Goal: Transaction & Acquisition: Purchase product/service

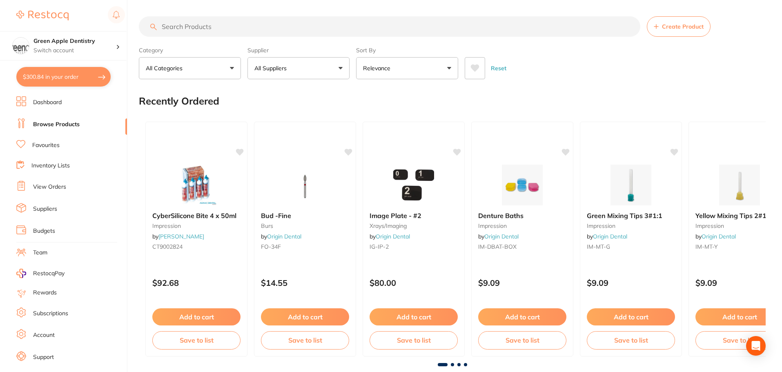
click at [51, 183] on li "View Orders" at bounding box center [71, 187] width 111 height 12
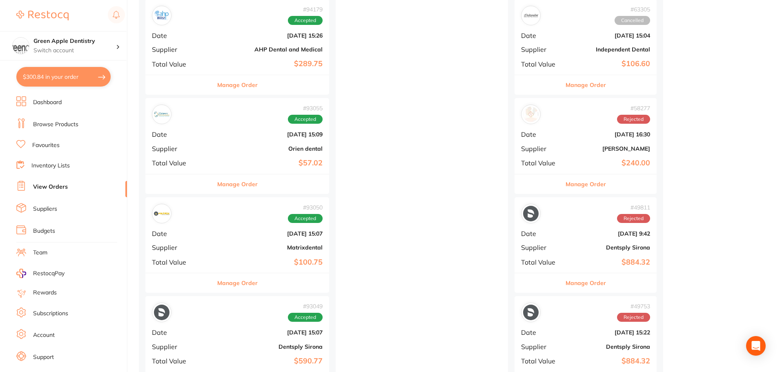
scroll to position [531, 0]
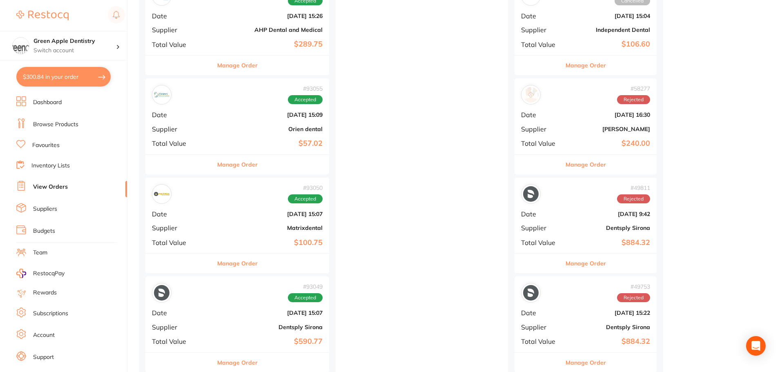
click at [217, 266] on button "Manage Order" at bounding box center [237, 264] width 40 height 20
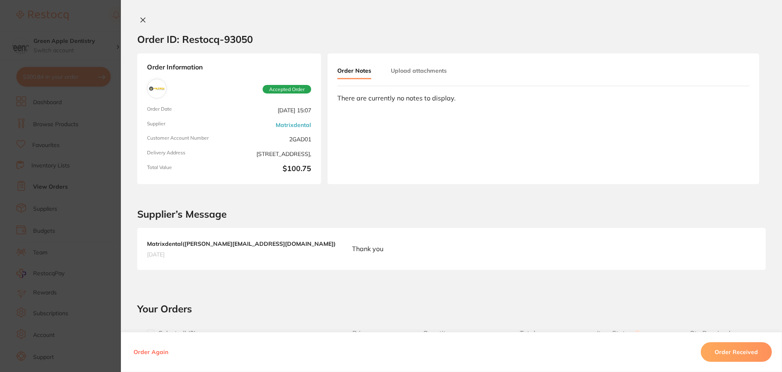
drag, startPoint x: 141, startPoint y: 22, endPoint x: 136, endPoint y: 14, distance: 9.5
click at [138, 16] on div "Order ID: Restocq- 93050 Order Information Accepted Order Order Date [DATE] 15:…" at bounding box center [451, 186] width 661 height 372
click at [142, 24] on button at bounding box center [142, 20] width 11 height 9
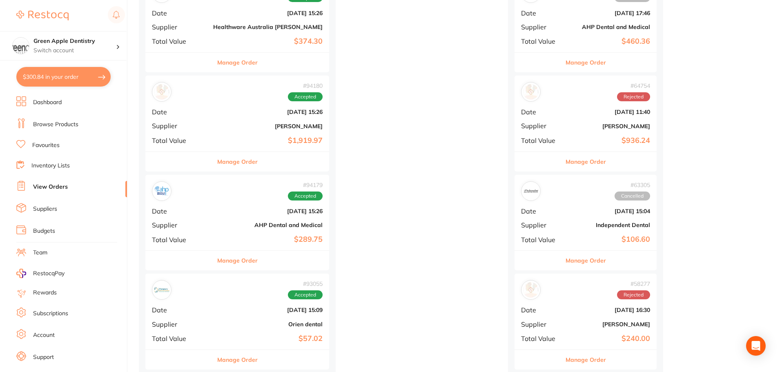
scroll to position [327, 0]
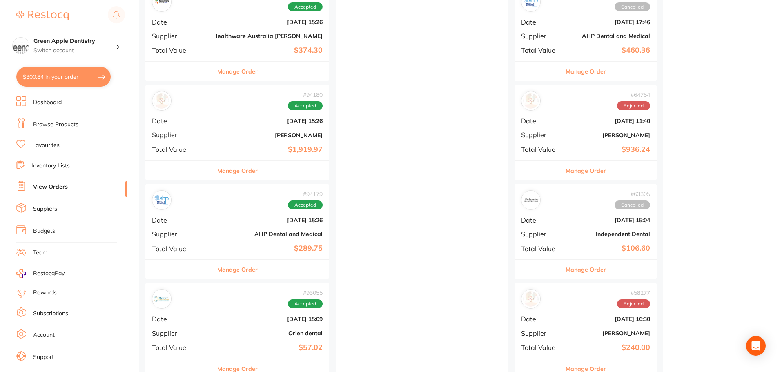
click at [217, 172] on button "Manage Order" at bounding box center [237, 171] width 40 height 20
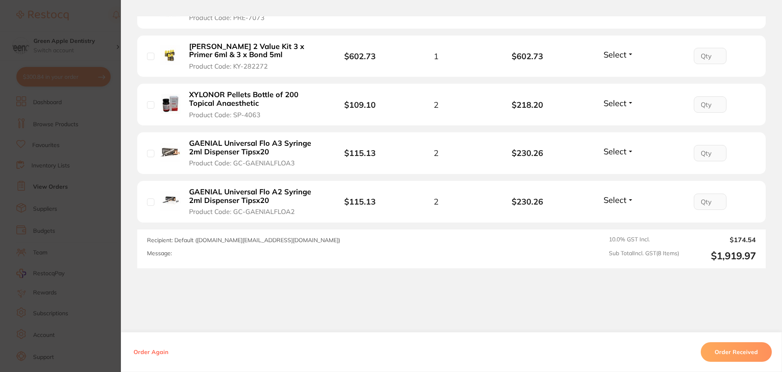
scroll to position [447, 0]
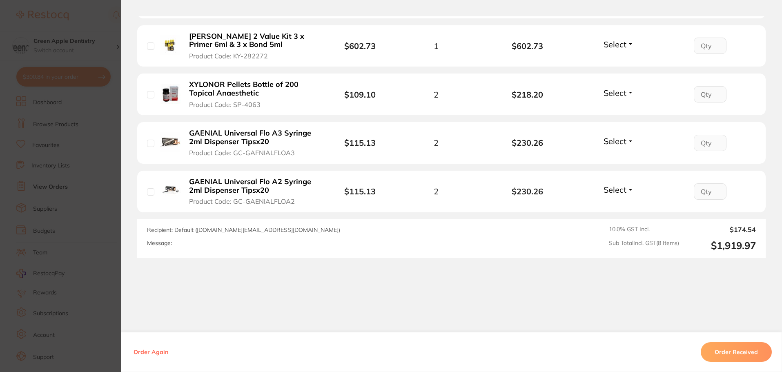
click at [108, 191] on section "Order ID: Restocq- 94180 Order Information Accepted Order Order Date [DATE] 15:…" at bounding box center [391, 186] width 782 height 372
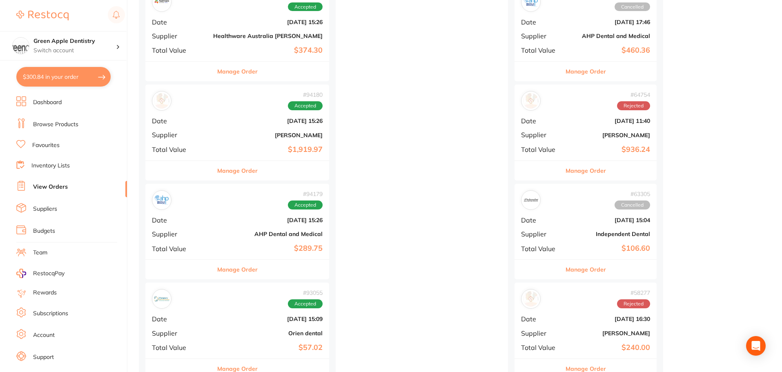
scroll to position [286, 0]
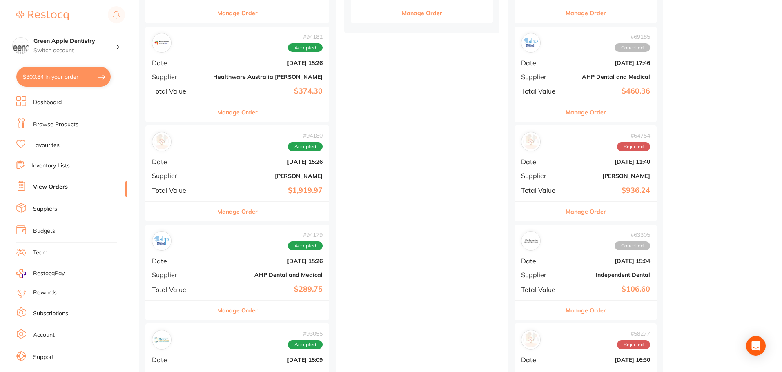
click at [239, 113] on div "Manage Order" at bounding box center [237, 112] width 184 height 20
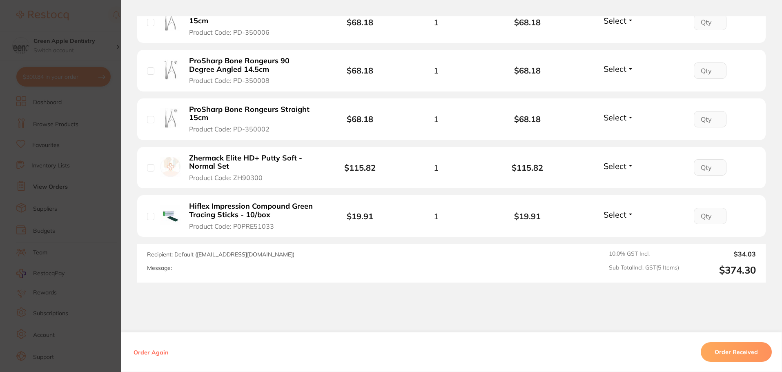
scroll to position [286, 0]
click at [99, 144] on section "Order ID: Restocq- 94182 Order Information Accepted Order Order Date [DATE] 15:…" at bounding box center [391, 186] width 782 height 372
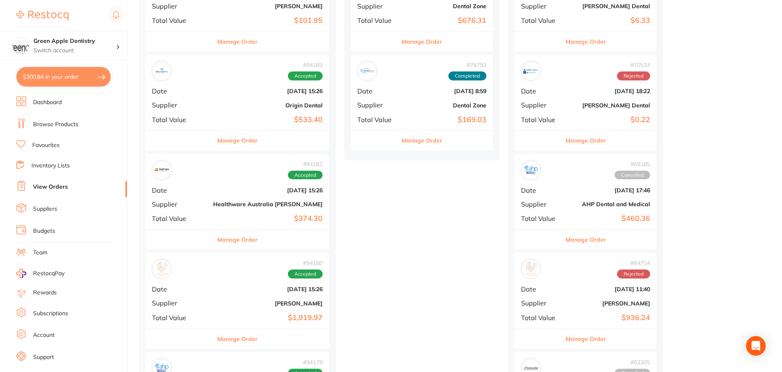
scroll to position [123, 0]
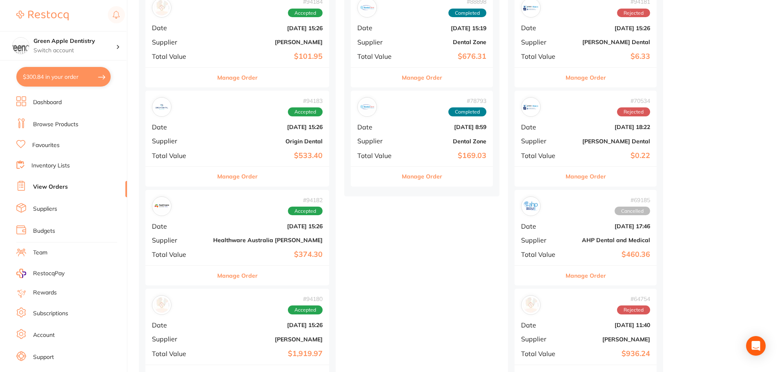
click at [232, 171] on button "Manage Order" at bounding box center [237, 177] width 40 height 20
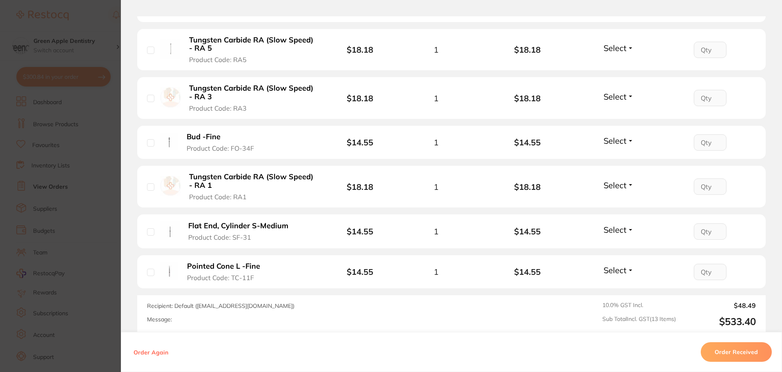
scroll to position [654, 0]
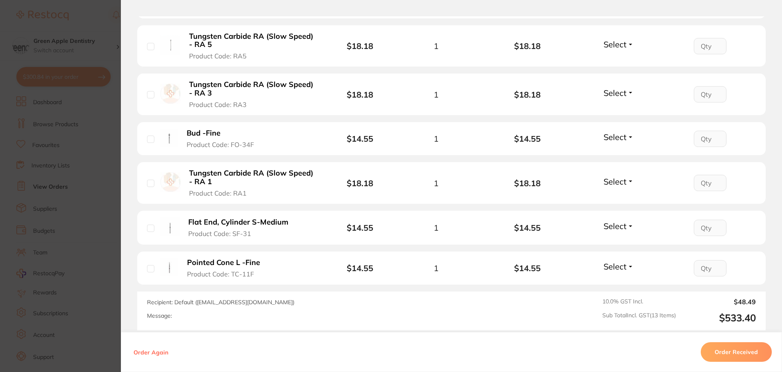
click at [100, 134] on section "Order ID: Restocq- 94183 Order Information Accepted Order Order Date [DATE] 15:…" at bounding box center [391, 186] width 782 height 372
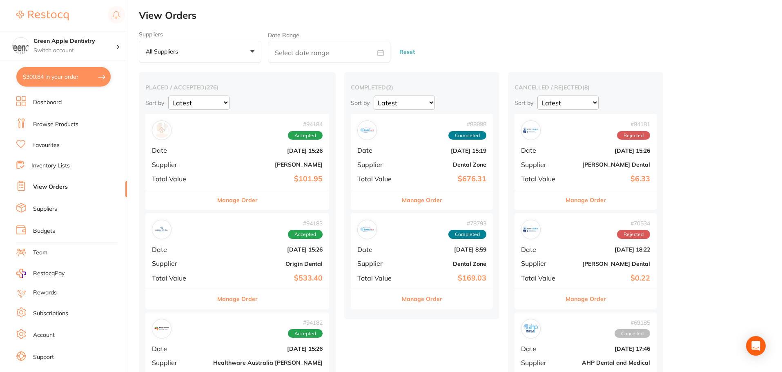
click at [56, 124] on link "Browse Products" at bounding box center [55, 124] width 45 height 8
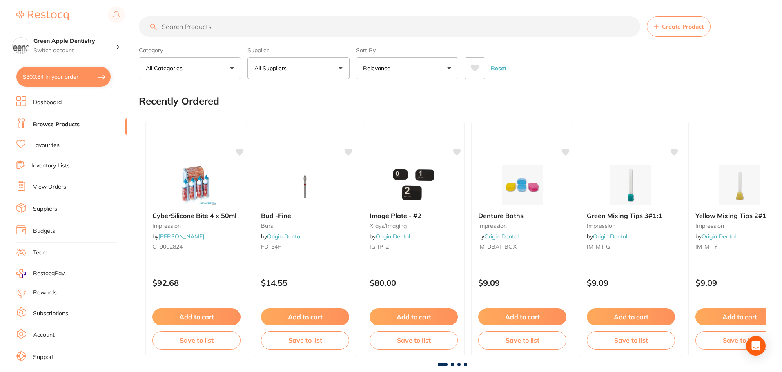
click at [222, 27] on input "search" at bounding box center [390, 26] width 502 height 20
type input "s"
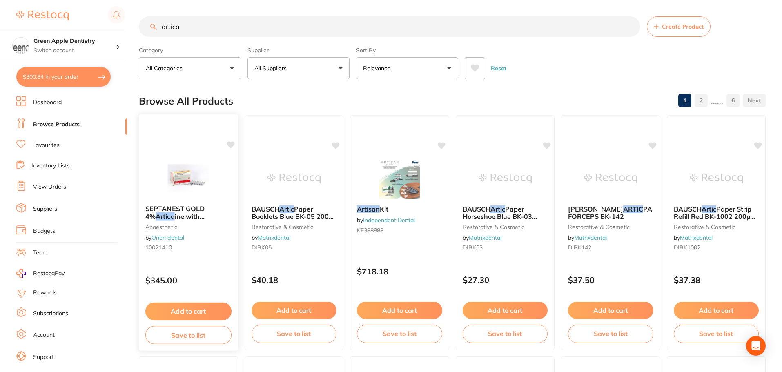
type input "artica"
click at [157, 208] on span "SEPTANEST GOLD 4%" at bounding box center [174, 213] width 59 height 16
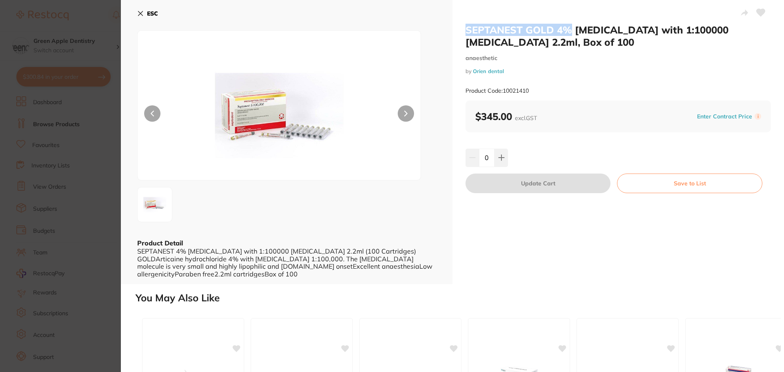
drag, startPoint x: 462, startPoint y: 29, endPoint x: 572, endPoint y: 29, distance: 109.5
click at [572, 29] on div "SEPTANEST GOLD 4% [MEDICAL_DATA] with 1:100000 [MEDICAL_DATA] 2.2ml, Box of 100…" at bounding box center [619, 142] width 332 height 284
copy h2 "SEPTANEST GOLD 4%"
click at [135, 9] on div "ESC Product Detail SEPTANEST 4% [MEDICAL_DATA] with 1:100000 [MEDICAL_DATA] 2.2…" at bounding box center [287, 142] width 332 height 284
click at [143, 12] on icon at bounding box center [140, 13] width 7 height 7
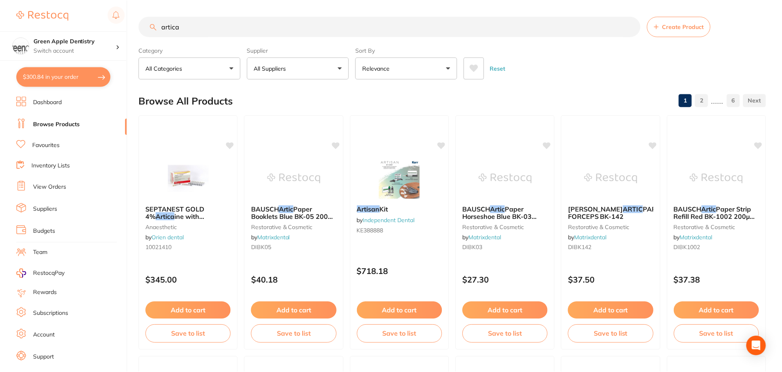
scroll to position [1, 0]
click at [233, 29] on input "artica" at bounding box center [390, 26] width 502 height 20
paste input "SEPTANEST GOLD 4%"
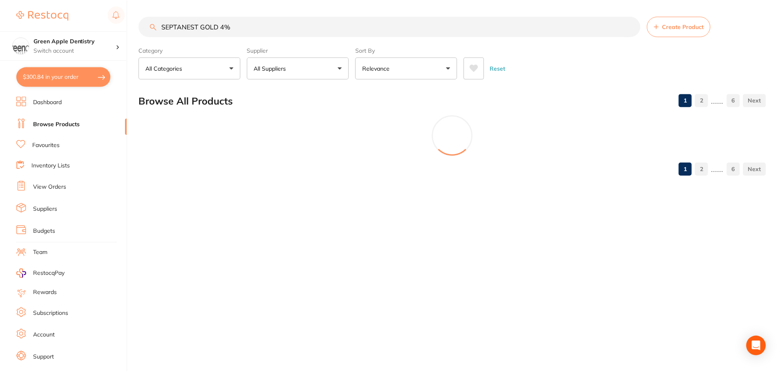
scroll to position [0, 0]
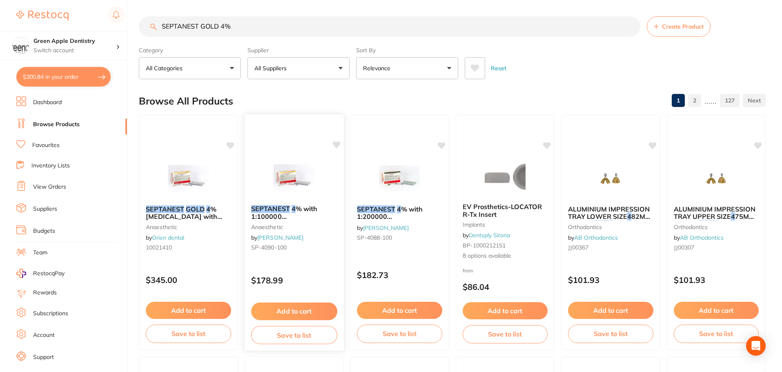
type input "SEPTANEST GOLD 4%"
click at [299, 184] on img at bounding box center [294, 177] width 54 height 41
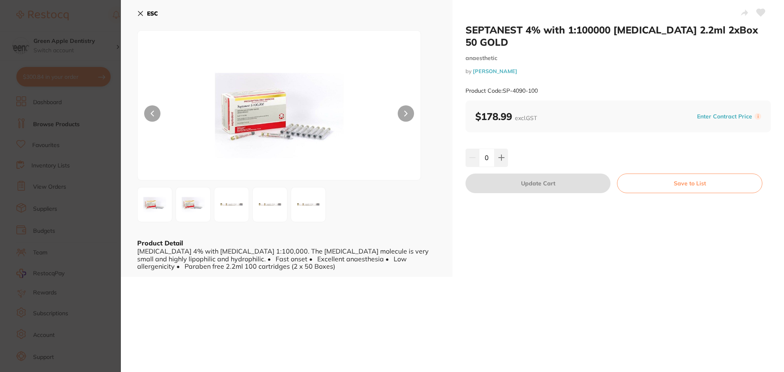
click at [153, 13] on b "ESC" at bounding box center [152, 13] width 11 height 7
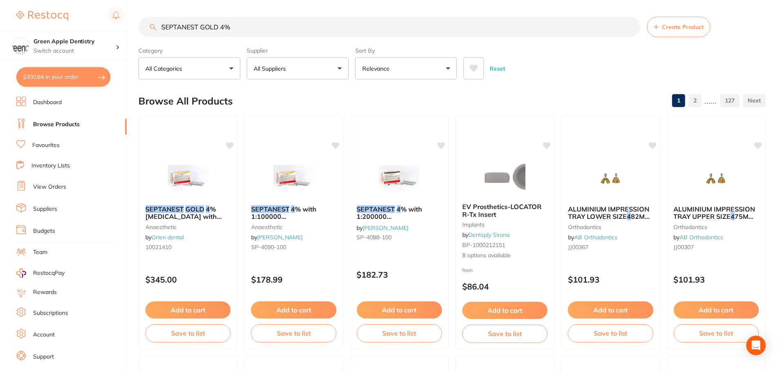
scroll to position [1, 0]
click at [60, 165] on link "Inventory Lists" at bounding box center [50, 166] width 38 height 8
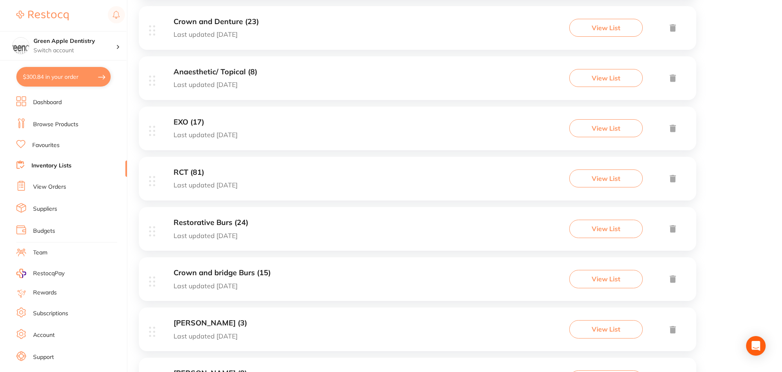
scroll to position [368, 0]
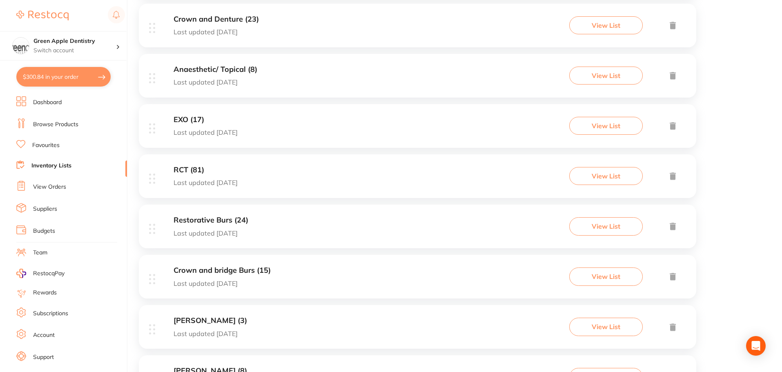
click at [273, 89] on div "Anaesthetic/ Topical (8) Last updated [DATE] View List" at bounding box center [418, 76] width 558 height 44
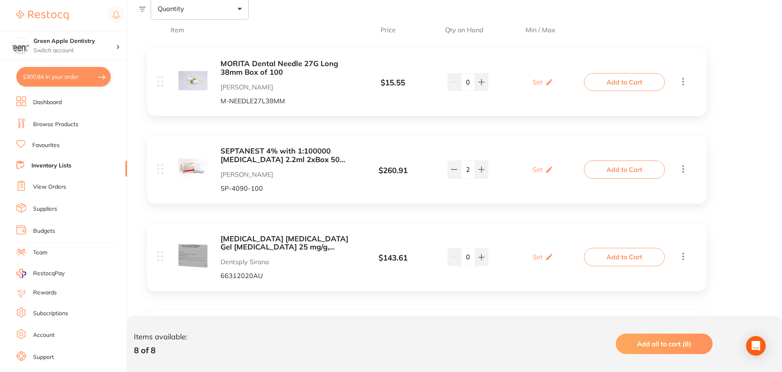
scroll to position [163, 0]
click at [604, 163] on button "Add to Cart" at bounding box center [624, 168] width 81 height 18
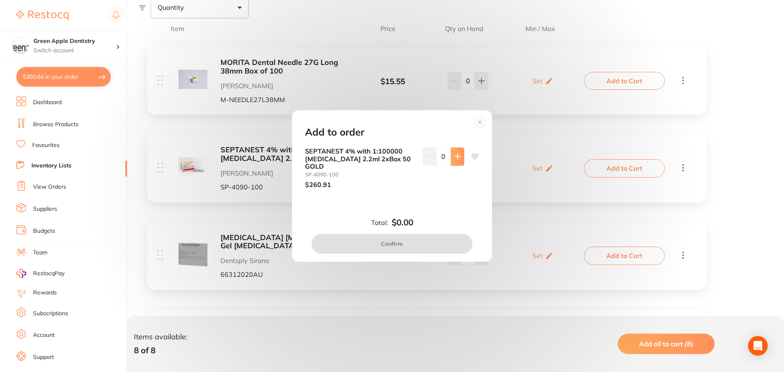
click at [457, 160] on icon at bounding box center [458, 156] width 7 height 7
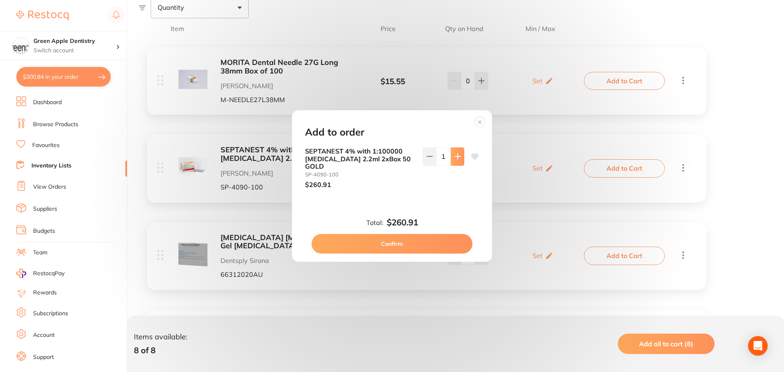
click at [457, 160] on icon at bounding box center [458, 156] width 7 height 7
click at [424, 161] on button at bounding box center [429, 156] width 13 height 18
click at [454, 164] on button at bounding box center [457, 156] width 13 height 18
type input "2"
click at [395, 236] on button "Confirm" at bounding box center [392, 244] width 161 height 20
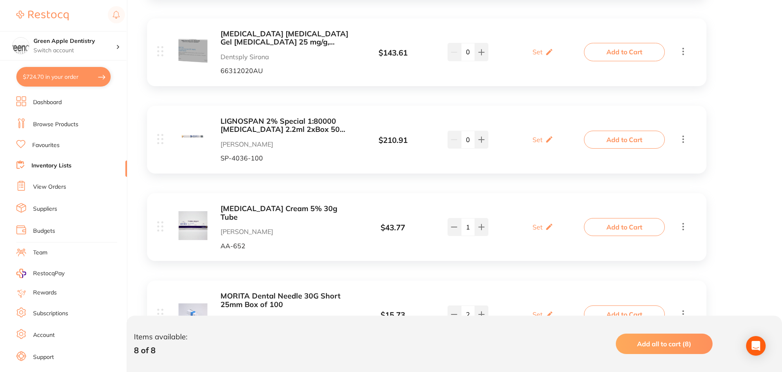
scroll to position [368, 0]
click at [621, 144] on button "Add to Cart" at bounding box center [624, 139] width 81 height 18
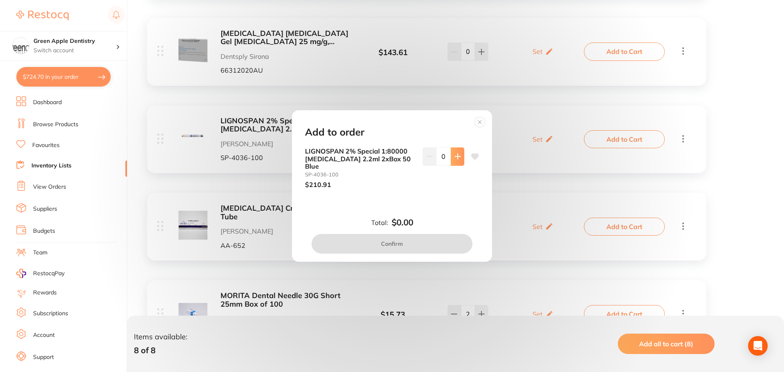
click at [455, 157] on icon at bounding box center [458, 156] width 7 height 7
type input "1"
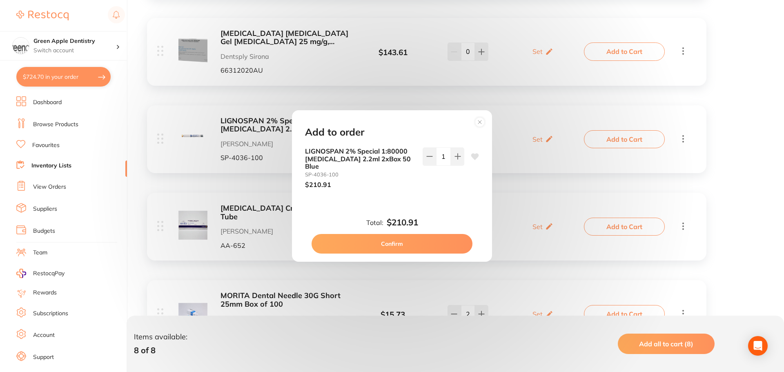
click at [424, 240] on button "Confirm" at bounding box center [392, 244] width 161 height 20
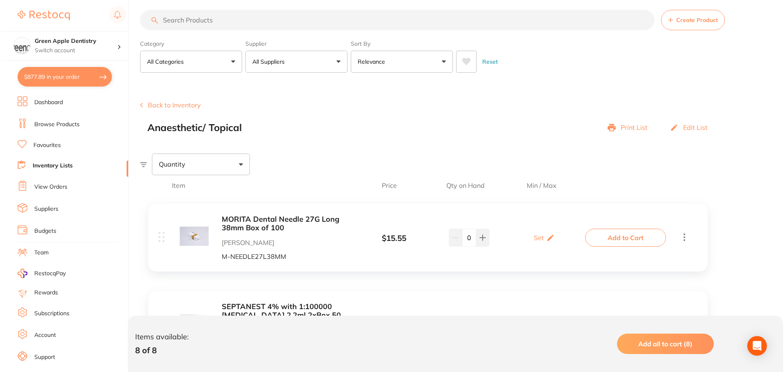
scroll to position [0, 0]
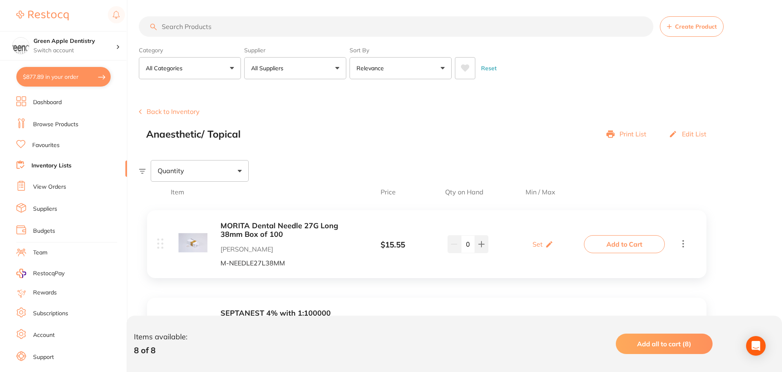
click at [87, 80] on button "$877.89 in your order" at bounding box center [63, 77] width 94 height 20
checkbox input "true"
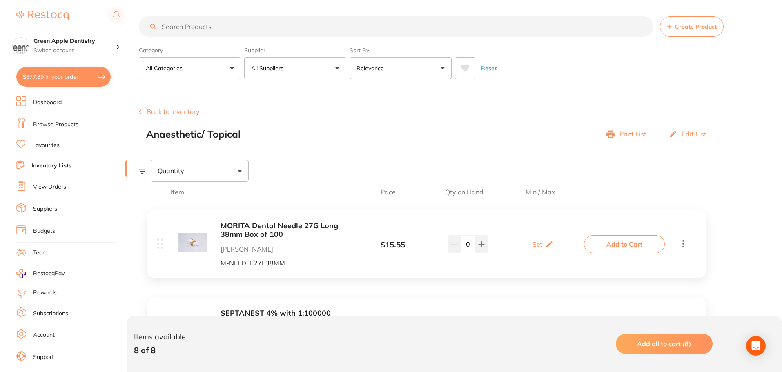
checkbox input "true"
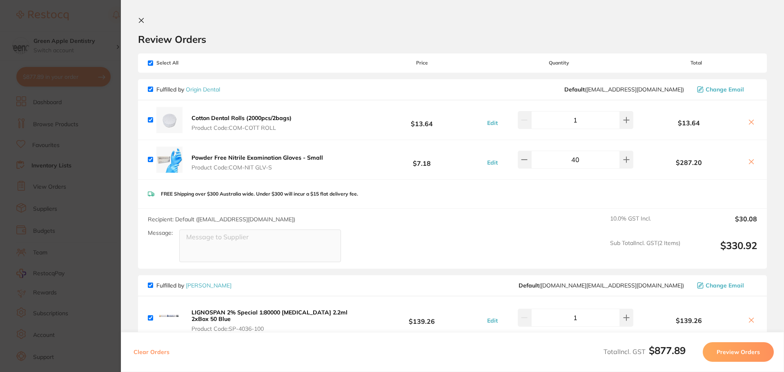
click at [141, 21] on icon at bounding box center [141, 20] width 4 height 4
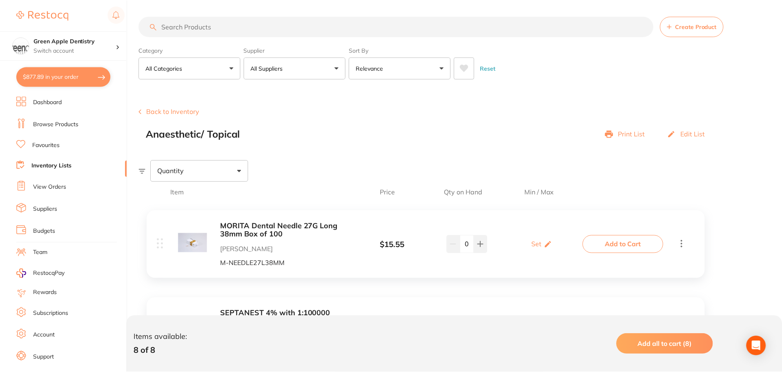
scroll to position [0, 0]
click at [62, 123] on link "Browse Products" at bounding box center [55, 124] width 45 height 8
